Goal: Information Seeking & Learning: Learn about a topic

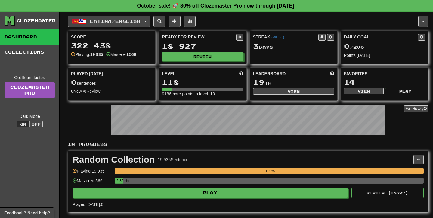
click at [207, 51] on div "Ready for Review 18 927 Review" at bounding box center [202, 47] width 87 height 33
click at [206, 57] on button "Review" at bounding box center [202, 56] width 81 height 9
select select "**"
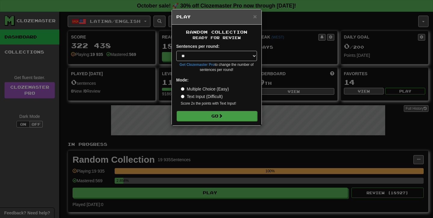
click at [213, 116] on button "Go" at bounding box center [217, 116] width 81 height 10
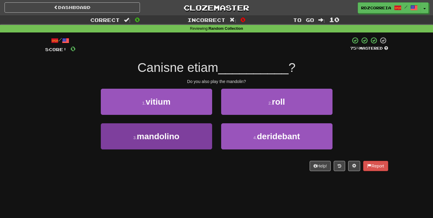
click at [168, 137] on span "mandolino" at bounding box center [158, 136] width 43 height 9
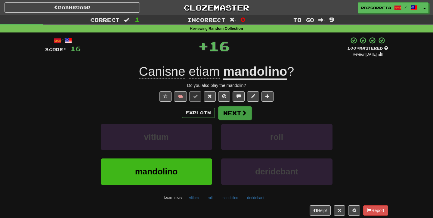
click at [241, 115] on button "Next" at bounding box center [235, 113] width 34 height 14
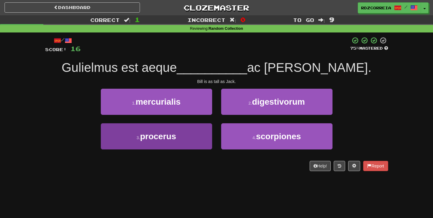
click at [156, 140] on span "procerus" at bounding box center [158, 136] width 36 height 9
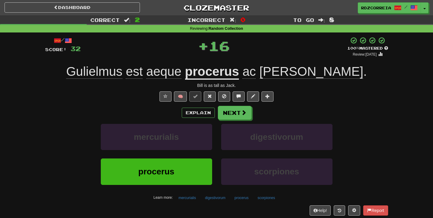
click at [238, 122] on div "Explain Next mercurialis digestivorum procerus scorpiones Learn more: mercurial…" at bounding box center [216, 154] width 343 height 97
click at [239, 113] on button "Next" at bounding box center [235, 113] width 34 height 14
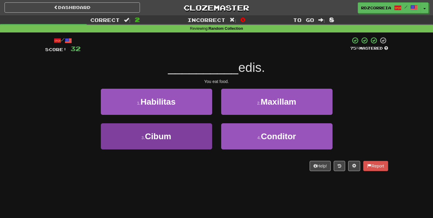
click at [174, 134] on button "3 . Cibum" at bounding box center [156, 136] width 111 height 26
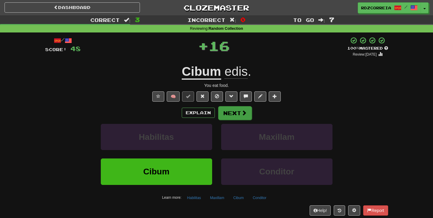
click at [232, 117] on button "Next" at bounding box center [235, 113] width 34 height 14
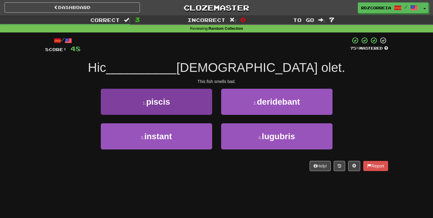
click at [189, 91] on button "1 . piscis" at bounding box center [156, 102] width 111 height 26
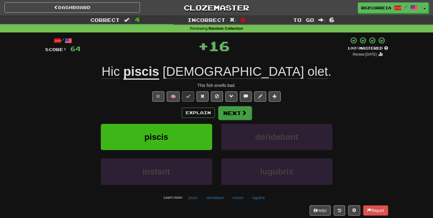
click at [240, 116] on button "Next" at bounding box center [235, 113] width 34 height 14
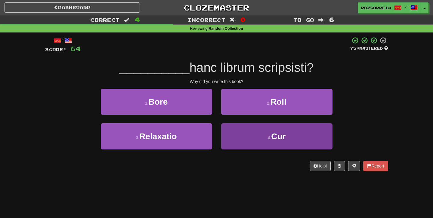
click at [256, 133] on button "4 . Cur" at bounding box center [276, 136] width 111 height 26
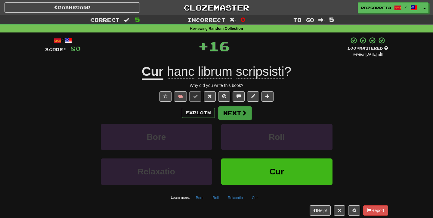
click at [237, 106] on button "Next" at bounding box center [235, 113] width 34 height 14
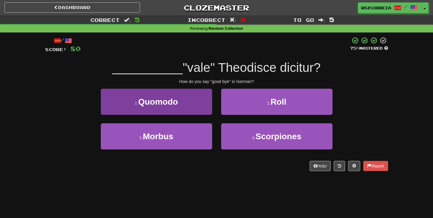
click at [184, 102] on button "1 . Quomodo" at bounding box center [156, 102] width 111 height 26
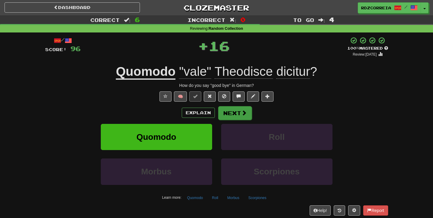
click at [241, 114] on span at bounding box center [243, 112] width 5 height 5
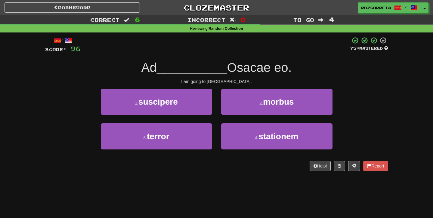
drag, startPoint x: 354, startPoint y: 6, endPoint x: 81, endPoint y: 90, distance: 285.6
click at [81, 90] on div "1 . suscipere 2 . morbus" at bounding box center [216, 106] width 361 height 35
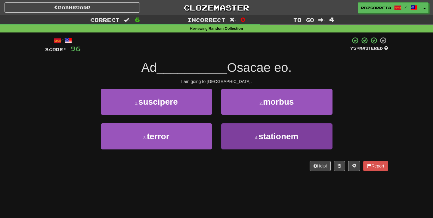
click at [255, 128] on button "4 . stationem" at bounding box center [276, 136] width 111 height 26
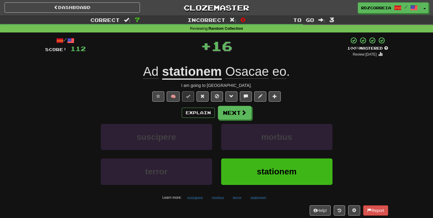
click at [231, 105] on div "/ Score: 112 + 16 100 % Mastered Review: 2026-04-13 Ad stationem Osacae eo . I …" at bounding box center [216, 131] width 343 height 189
click at [231, 110] on button "Next" at bounding box center [235, 113] width 34 height 14
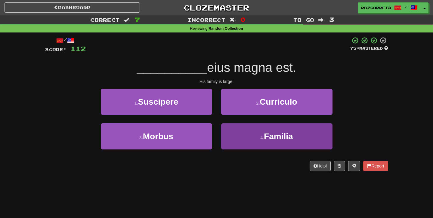
click at [250, 131] on button "4 . Familia" at bounding box center [276, 136] width 111 height 26
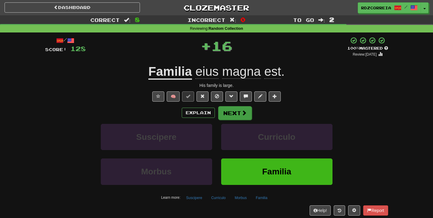
click at [230, 117] on button "Next" at bounding box center [235, 113] width 34 height 14
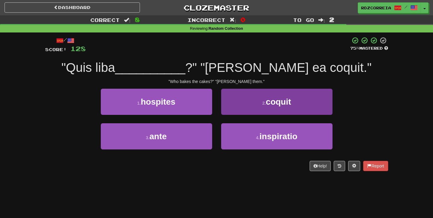
click at [248, 102] on button "2 . coquit" at bounding box center [276, 102] width 111 height 26
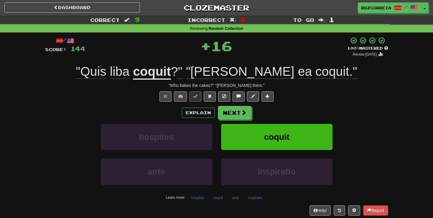
click at [231, 123] on div "Explain Next hospites coquit ante inspiratio Learn more: hospites coquit ante i…" at bounding box center [216, 154] width 343 height 97
click at [232, 119] on button "Next" at bounding box center [235, 113] width 34 height 14
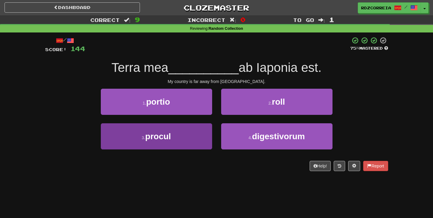
click at [188, 126] on button "3 . procul" at bounding box center [156, 136] width 111 height 26
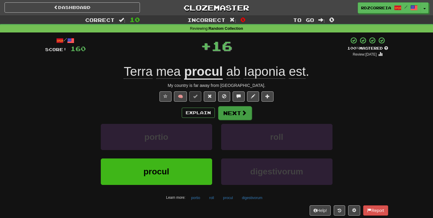
click at [240, 111] on button "Next" at bounding box center [235, 113] width 34 height 14
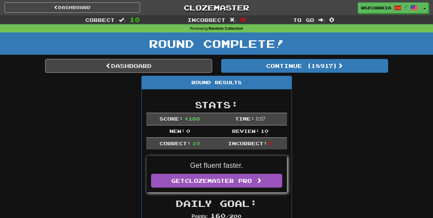
click at [269, 83] on div "Round Results" at bounding box center [217, 82] width 150 height 13
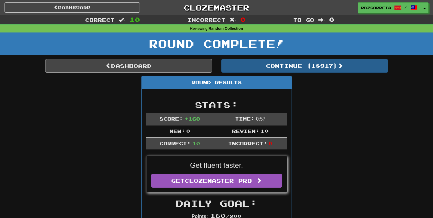
click at [271, 71] on button "Continue ( 18917 )" at bounding box center [304, 66] width 167 height 14
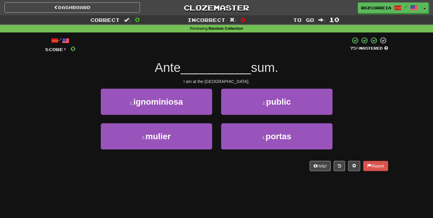
click at [246, 121] on div "2 . public" at bounding box center [277, 106] width 120 height 35
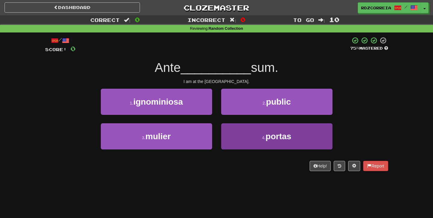
click at [242, 140] on button "4 . portas" at bounding box center [276, 136] width 111 height 26
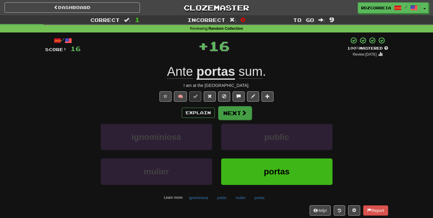
click at [242, 117] on button "Next" at bounding box center [235, 113] width 34 height 14
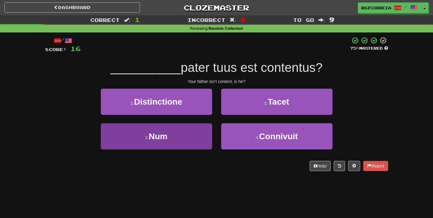
click at [172, 136] on button "3 . Num" at bounding box center [156, 136] width 111 height 26
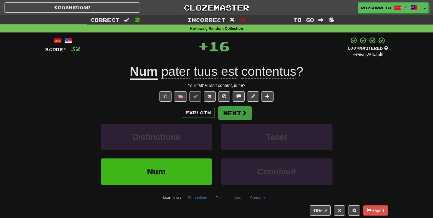
click at [234, 111] on button "Next" at bounding box center [235, 113] width 34 height 14
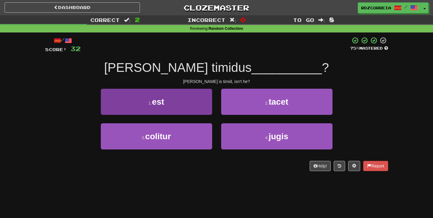
click at [176, 103] on button "1 . est" at bounding box center [156, 102] width 111 height 26
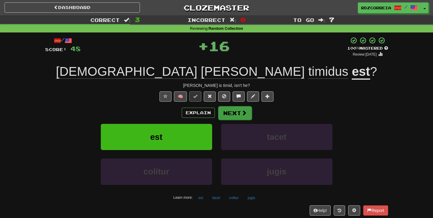
click at [233, 114] on button "Next" at bounding box center [235, 113] width 34 height 14
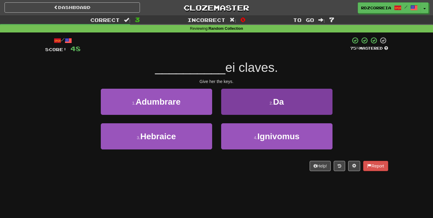
click at [258, 113] on button "2 . Da" at bounding box center [276, 102] width 111 height 26
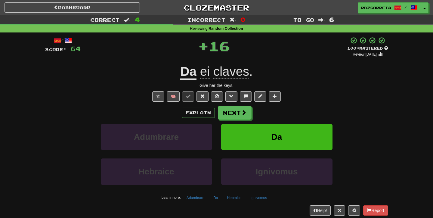
click at [237, 120] on div "Explain Next Adumbrare Da Hebraice Ignivomus Learn more: Adumbrare Da Hebraice …" at bounding box center [216, 154] width 343 height 97
click at [237, 111] on button "Next" at bounding box center [235, 113] width 34 height 14
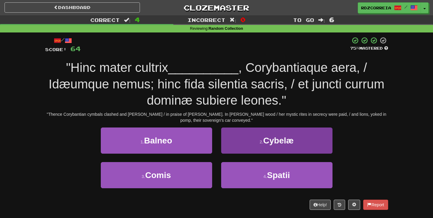
click at [259, 144] on button "2 . Cybelæ" at bounding box center [276, 141] width 111 height 26
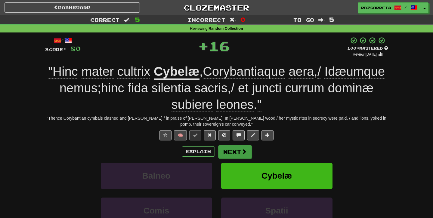
click at [235, 151] on button "Next" at bounding box center [235, 152] width 34 height 14
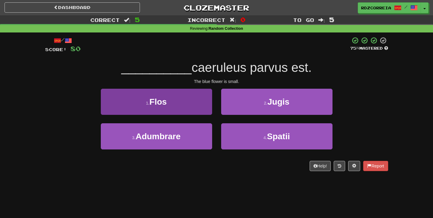
click at [198, 113] on button "1 . Flos" at bounding box center [156, 102] width 111 height 26
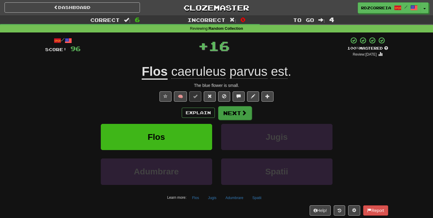
click at [226, 111] on button "Next" at bounding box center [235, 113] width 34 height 14
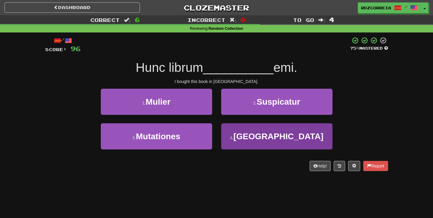
click at [256, 132] on button "4 . Romae" at bounding box center [276, 136] width 111 height 26
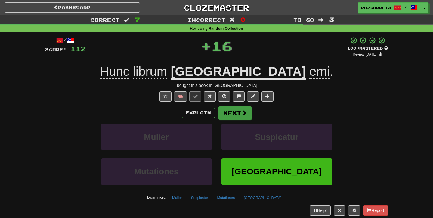
click at [235, 111] on button "Next" at bounding box center [235, 113] width 34 height 14
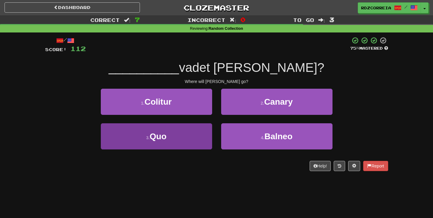
click at [204, 127] on button "3 . Quo" at bounding box center [156, 136] width 111 height 26
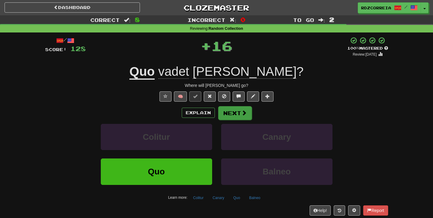
click at [231, 112] on button "Next" at bounding box center [235, 113] width 34 height 14
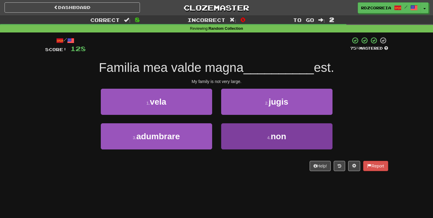
click at [251, 135] on button "4 . non" at bounding box center [276, 136] width 111 height 26
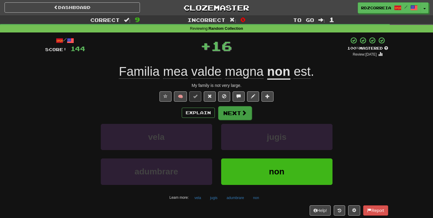
click at [238, 113] on button "Next" at bounding box center [235, 113] width 34 height 14
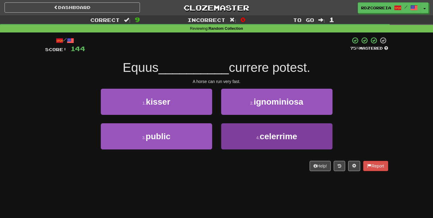
click at [239, 131] on button "4 . celerrime" at bounding box center [276, 136] width 111 height 26
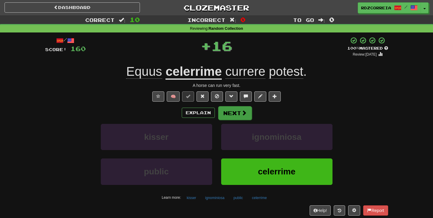
click at [234, 114] on button "Next" at bounding box center [235, 113] width 34 height 14
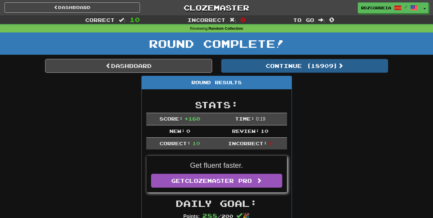
click at [283, 64] on button "Continue ( 18909 )" at bounding box center [304, 66] width 167 height 14
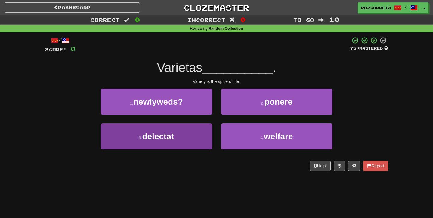
click at [192, 141] on button "3 . delectat" at bounding box center [156, 136] width 111 height 26
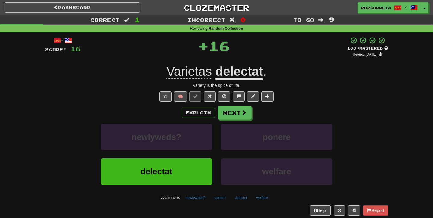
click at [252, 113] on div "Explain Next" at bounding box center [216, 113] width 343 height 14
click at [241, 113] on span at bounding box center [243, 112] width 5 height 5
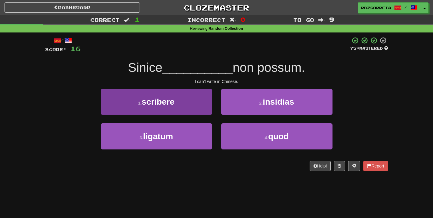
click at [163, 105] on span "scribere" at bounding box center [158, 101] width 33 height 9
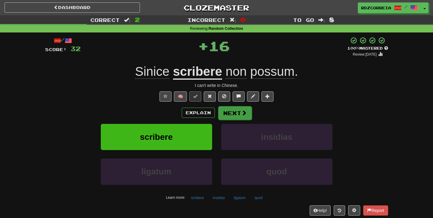
click at [232, 116] on button "Next" at bounding box center [235, 113] width 34 height 14
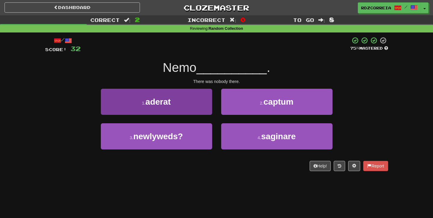
click at [195, 98] on button "1 . aderat" at bounding box center [156, 102] width 111 height 26
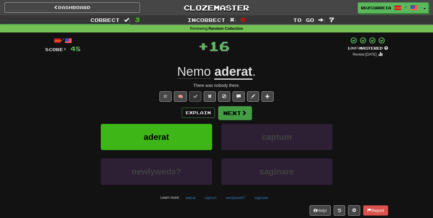
click at [235, 110] on button "Next" at bounding box center [235, 113] width 34 height 14
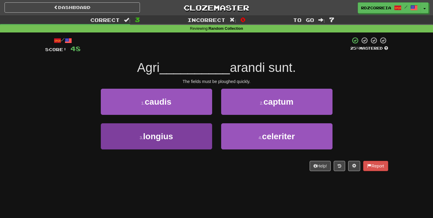
click at [188, 129] on button "3 . longius" at bounding box center [156, 136] width 111 height 26
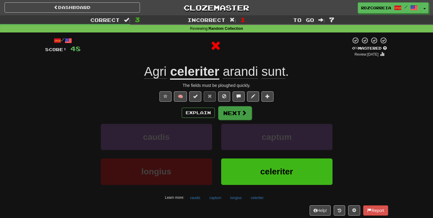
click at [228, 114] on button "Next" at bounding box center [235, 113] width 34 height 14
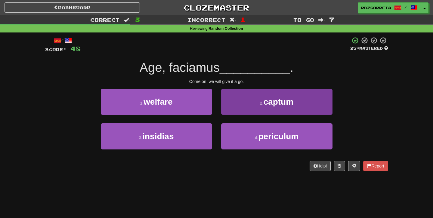
click at [251, 100] on button "2 . captum" at bounding box center [276, 102] width 111 height 26
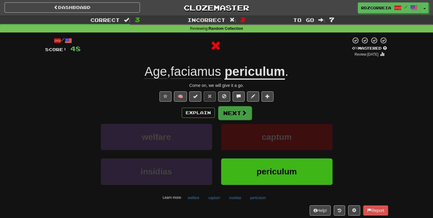
click at [228, 110] on button "Next" at bounding box center [235, 113] width 34 height 14
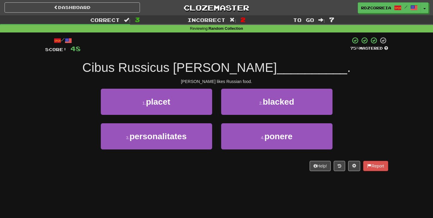
click at [183, 102] on button "1 . placet" at bounding box center [156, 102] width 111 height 26
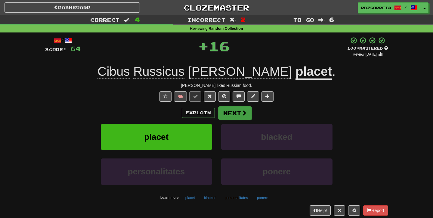
click at [221, 110] on button "Next" at bounding box center [235, 113] width 34 height 14
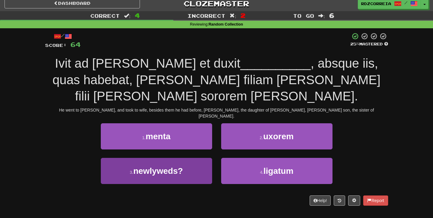
scroll to position [5, 0]
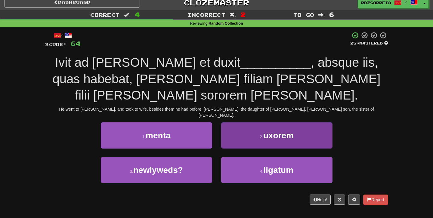
click at [245, 137] on button "2 . uxorem" at bounding box center [276, 136] width 111 height 26
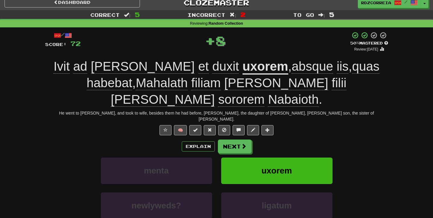
click at [220, 158] on div "uxorem" at bounding box center [277, 175] width 120 height 35
click at [233, 140] on button "Next" at bounding box center [235, 147] width 34 height 14
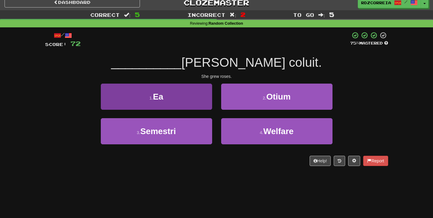
click at [178, 103] on button "1 . Ea" at bounding box center [156, 97] width 111 height 26
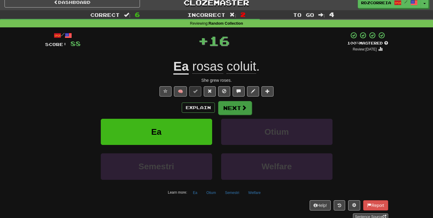
click at [229, 113] on button "Next" at bounding box center [235, 108] width 34 height 14
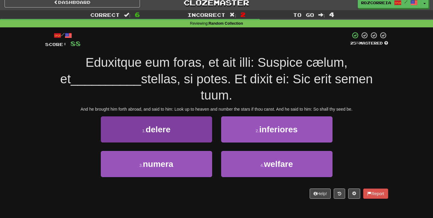
click at [192, 117] on button "1 . delere" at bounding box center [156, 130] width 111 height 26
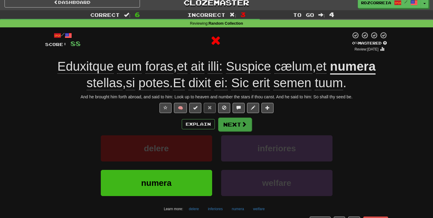
click at [231, 121] on button "Next" at bounding box center [235, 125] width 34 height 14
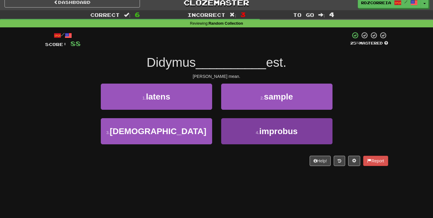
click at [243, 142] on button "4 . improbus" at bounding box center [276, 131] width 111 height 26
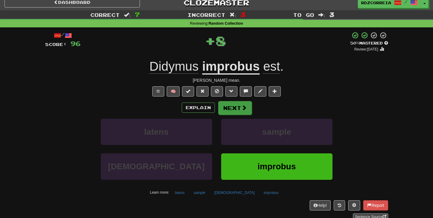
click at [230, 113] on button "Next" at bounding box center [235, 108] width 34 height 14
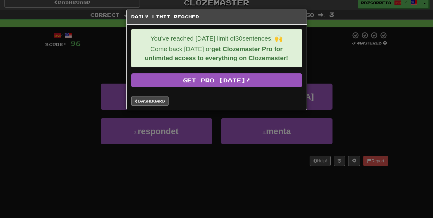
click at [160, 98] on link "Dashboard" at bounding box center [149, 101] width 37 height 9
